Goal: Navigation & Orientation: Find specific page/section

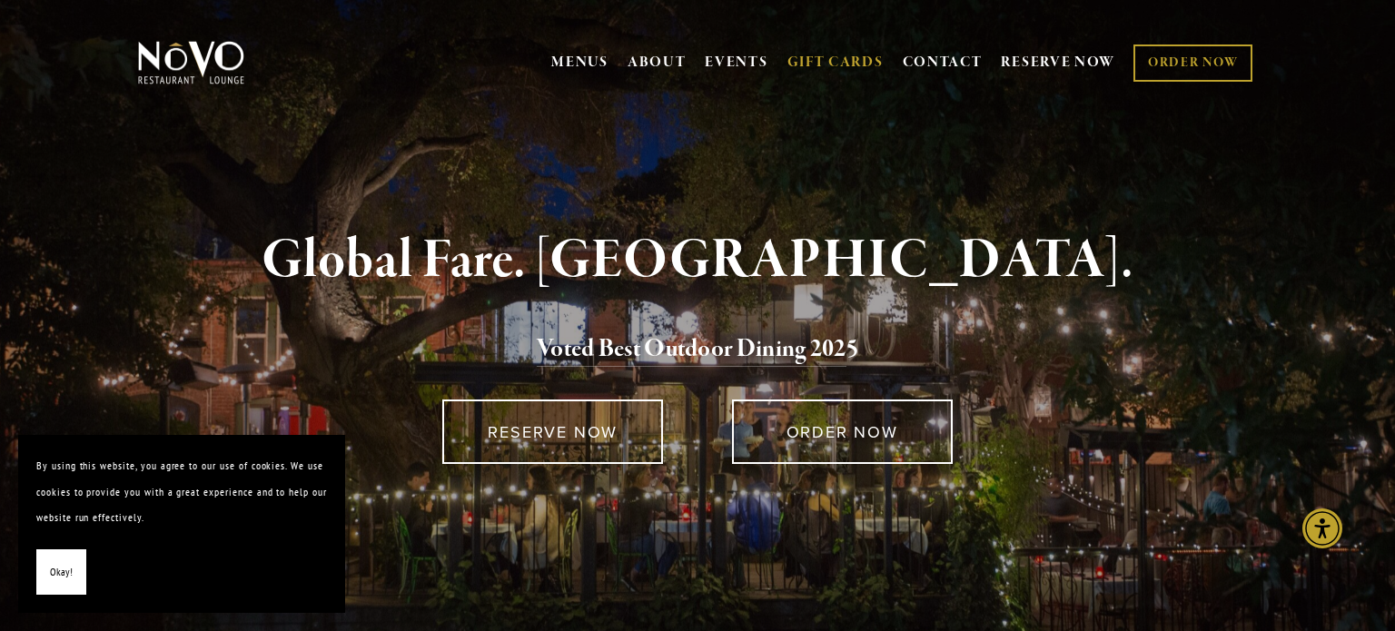
click at [832, 66] on link "GIFT CARDS" at bounding box center [836, 62] width 96 height 35
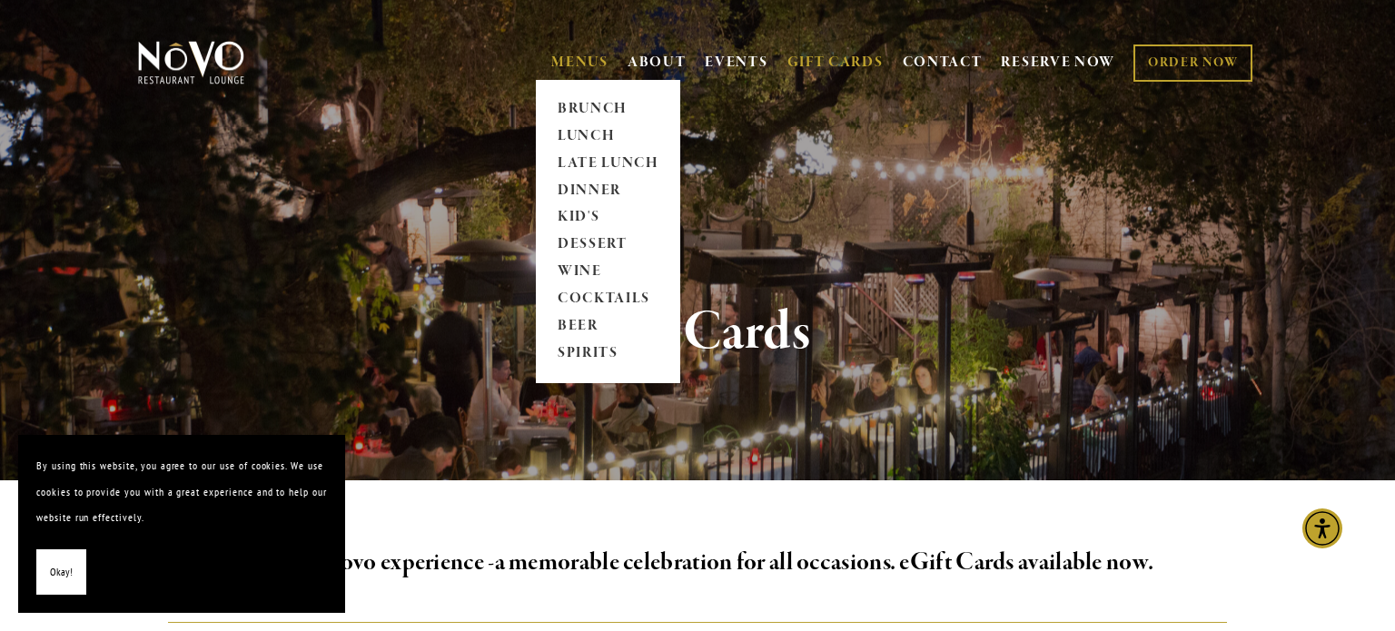
click at [589, 58] on link "MENUS" at bounding box center [579, 63] width 57 height 18
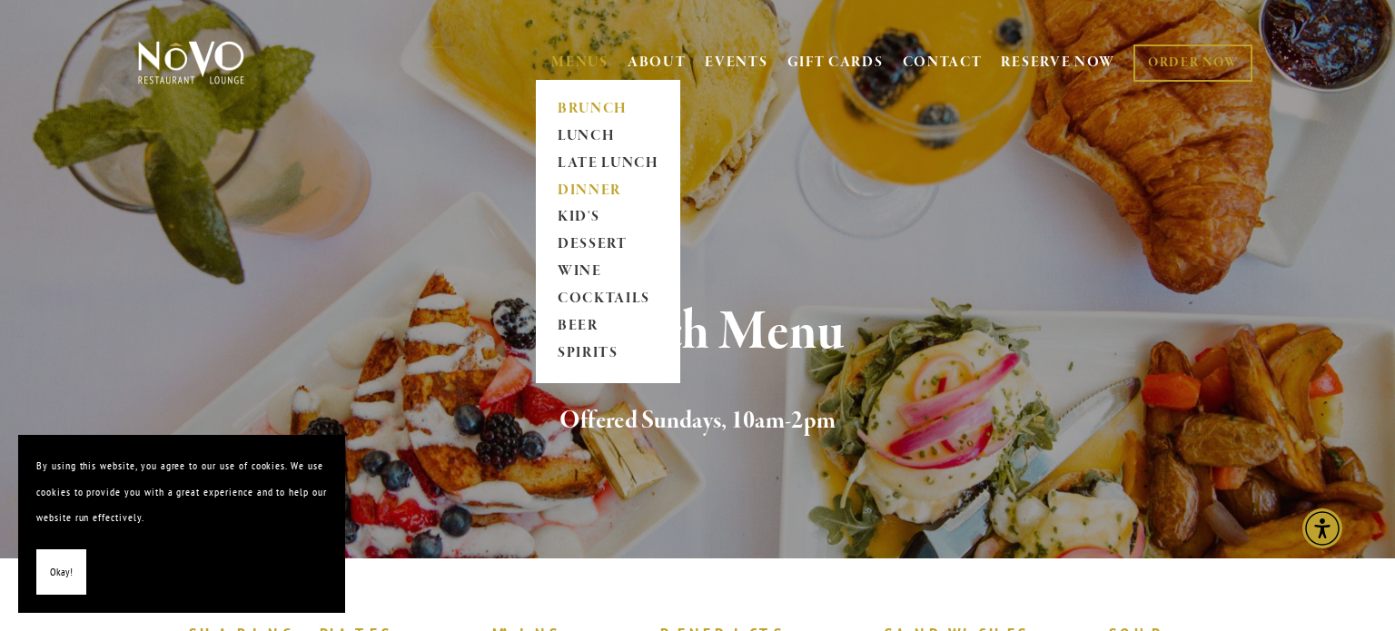
click at [584, 189] on link "DINNER" at bounding box center [608, 190] width 114 height 27
